Goal: Information Seeking & Learning: Check status

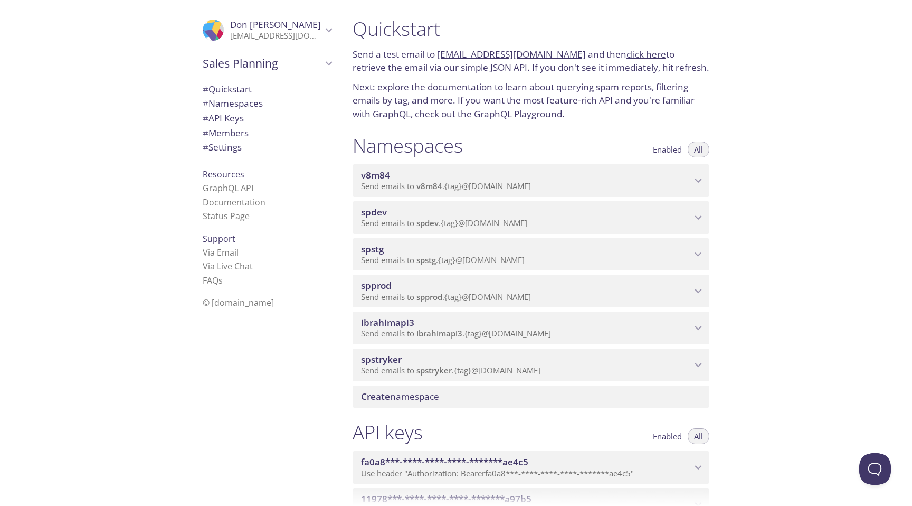
click at [447, 254] on span "Send emails to spstg . {tag} @[DOMAIN_NAME]" at bounding box center [443, 259] width 164 height 11
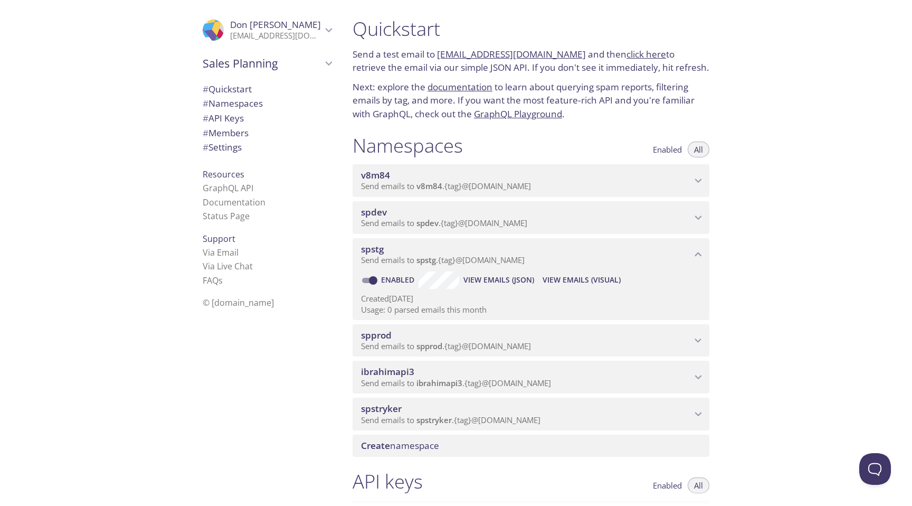
click at [552, 279] on span "View Emails (Visual)" at bounding box center [582, 279] width 78 height 13
click at [453, 209] on span "spdev" at bounding box center [526, 212] width 330 height 12
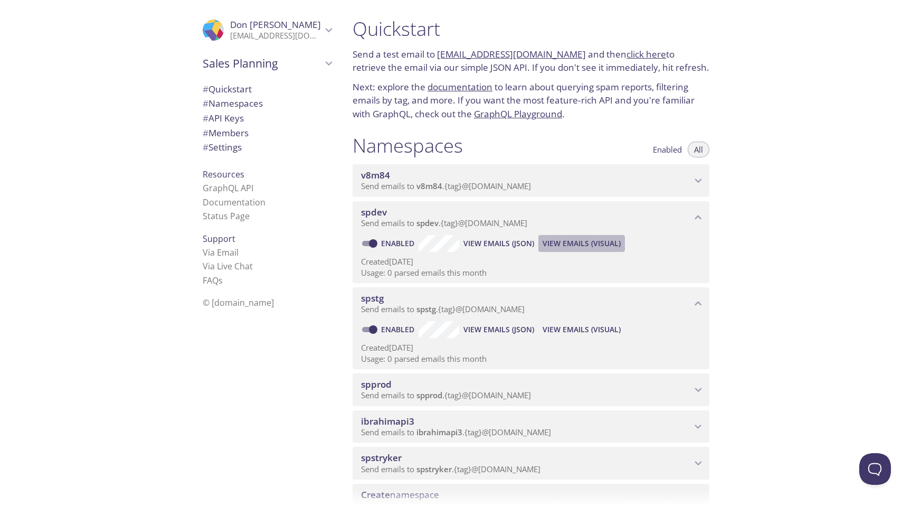
click at [561, 242] on span "View Emails (Visual)" at bounding box center [582, 243] width 78 height 13
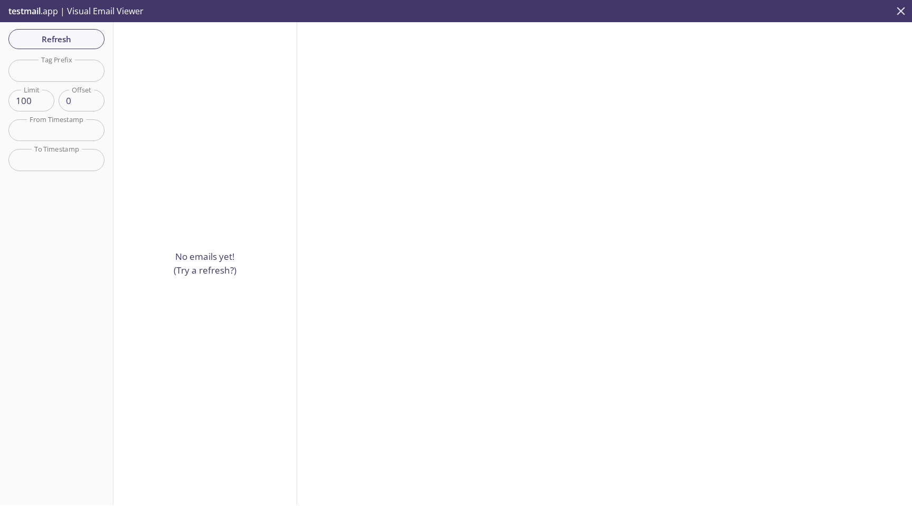
click at [903, 14] on icon "close" at bounding box center [901, 11] width 14 height 14
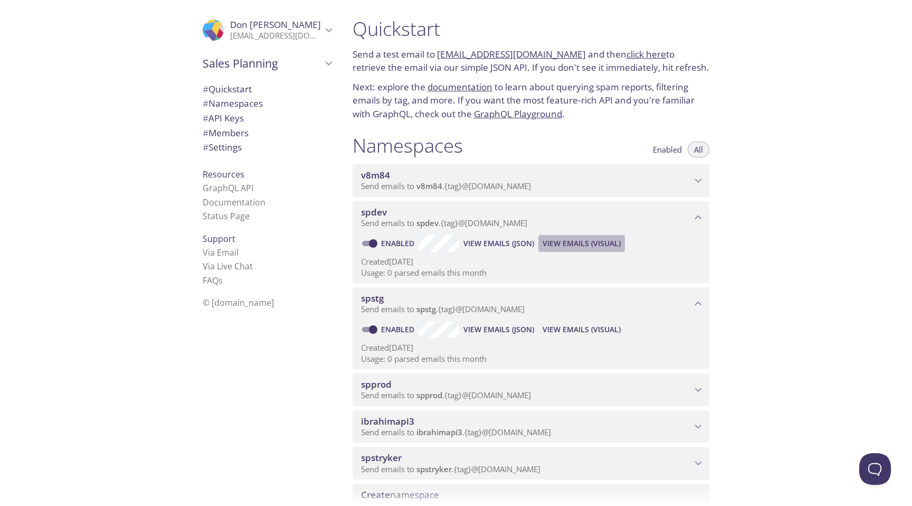
click at [595, 244] on span "View Emails (Visual)" at bounding box center [582, 243] width 78 height 13
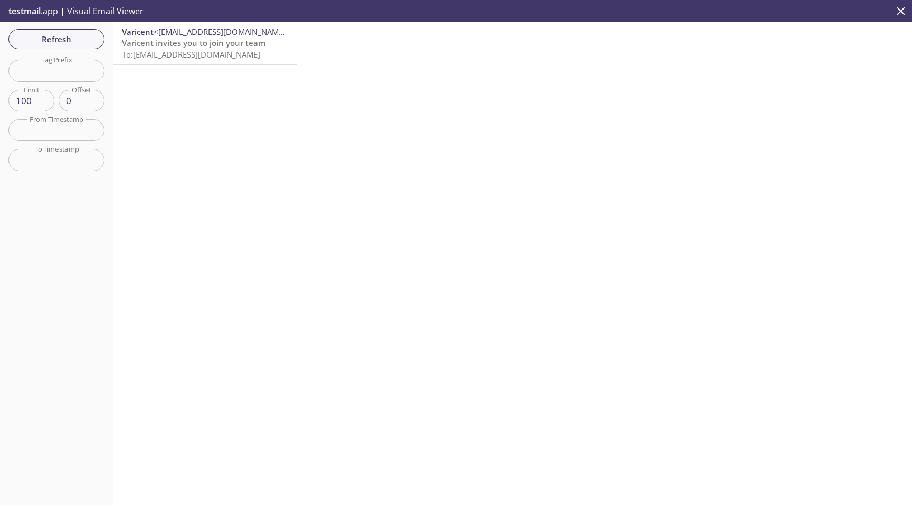
click at [174, 51] on span "To: [EMAIL_ADDRESS][DOMAIN_NAME]" at bounding box center [191, 54] width 138 height 11
